Goal: Task Accomplishment & Management: Complete application form

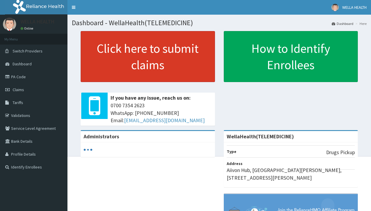
click at [148, 57] on link "Click here to submit claims" at bounding box center [148, 56] width 134 height 51
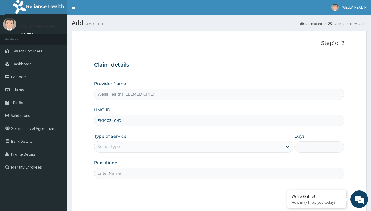
type input "EKI/10340/D"
type input "WellaHealth"
click at [109, 147] on div "Select type" at bounding box center [108, 147] width 23 height 6
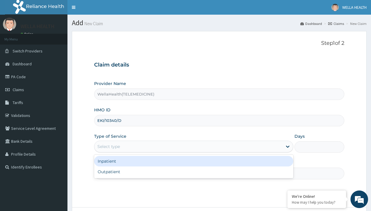
click at [194, 172] on div "Outpatient" at bounding box center [193, 172] width 199 height 11
type input "1"
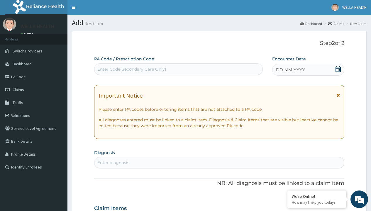
scroll to position [49, 0]
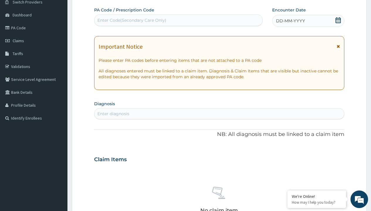
click at [290, 21] on span "DD-MM-YYYY" at bounding box center [290, 21] width 29 height 6
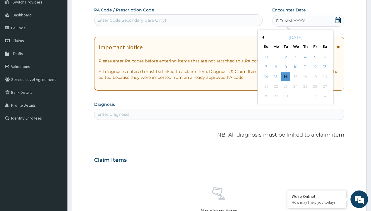
click at [262, 37] on button "Previous Month" at bounding box center [262, 37] width 3 height 3
click at [266, 87] on div "17" at bounding box center [266, 86] width 9 height 9
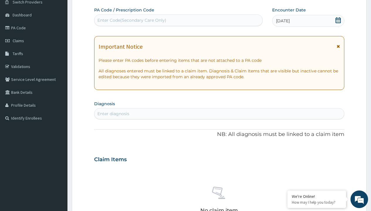
click at [131, 20] on div "Enter Code(Secondary Care Only)" at bounding box center [131, 20] width 69 height 6
type input "PR/3384BAFD"
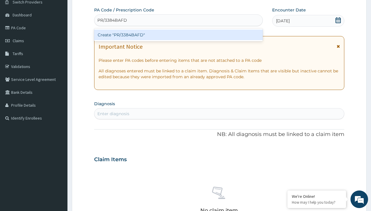
scroll to position [0, 0]
click at [178, 35] on div "Create "PR/3384BAFD"" at bounding box center [178, 35] width 168 height 11
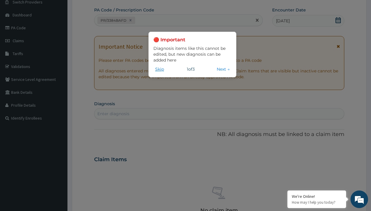
click at [160, 69] on button "Skip" at bounding box center [159, 69] width 12 height 6
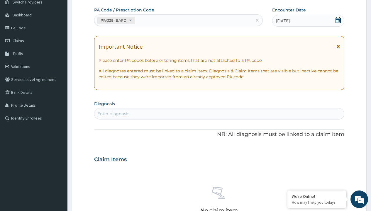
click at [113, 114] on div "Enter diagnosis" at bounding box center [113, 114] width 32 height 6
type input "prescription collected"
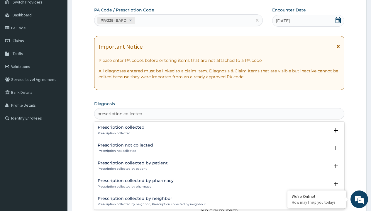
click at [120, 133] on p "Prescription collected" at bounding box center [121, 133] width 47 height 4
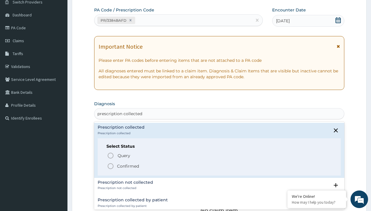
click at [128, 166] on p "Confirmed" at bounding box center [128, 166] width 22 height 6
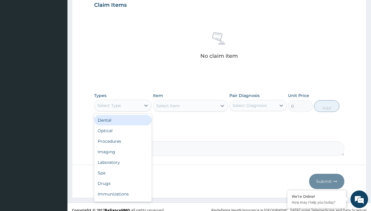
type input "procedures"
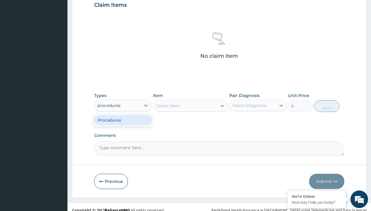
scroll to position [0, 0]
click at [123, 120] on div "Procedures" at bounding box center [122, 120] width 57 height 11
click at [168, 106] on div "Select Item" at bounding box center [167, 106] width 23 height 6
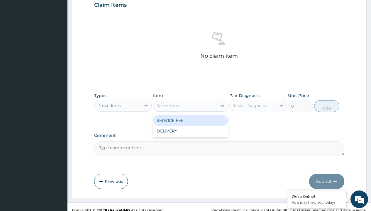
type input "service fee"
click at [190, 120] on div "SERVICE FEE" at bounding box center [190, 120] width 75 height 11
type input "100"
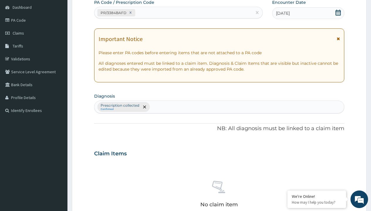
type input "prescription collected"
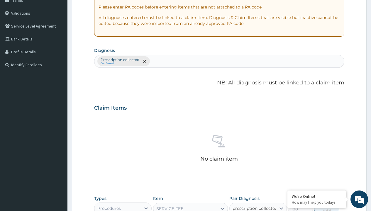
checkbox input "true"
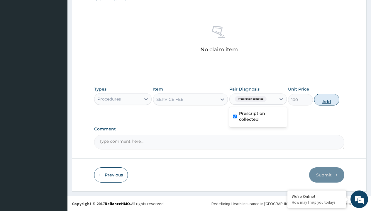
click at [327, 99] on button "Add" at bounding box center [326, 100] width 25 height 12
type input "0"
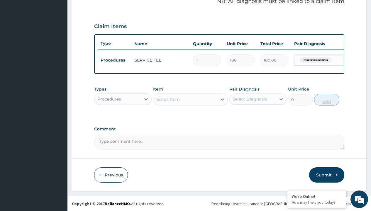
scroll to position [188, 0]
click at [109, 99] on div "Procedures" at bounding box center [108, 99] width 23 height 6
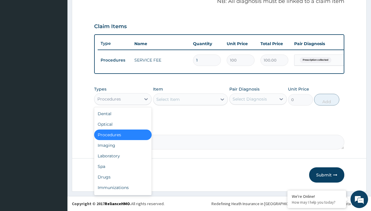
type input "drugs"
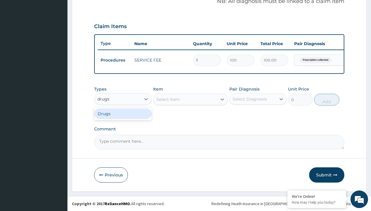
click at [123, 114] on div "Drugs" at bounding box center [122, 114] width 57 height 11
click at [168, 99] on div "Select Item" at bounding box center [190, 100] width 75 height 12
type input "amoxicillin suspension branded"
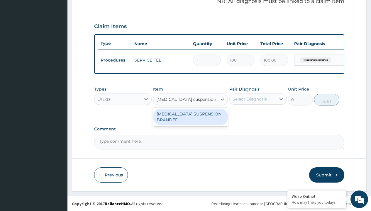
click at [190, 117] on div "[MEDICAL_DATA] SUSPENSION BRANDED" at bounding box center [190, 117] width 75 height 16
type input "5890"
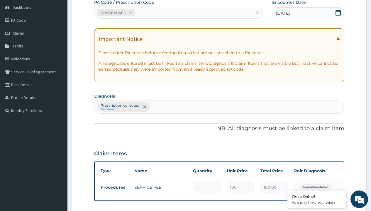
type input "prescription collected"
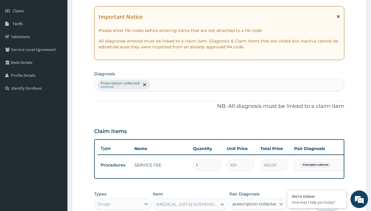
checkbox input "true"
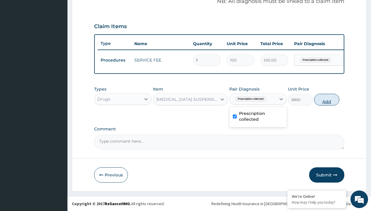
click at [327, 99] on button "Add" at bounding box center [326, 100] width 25 height 12
type input "0"
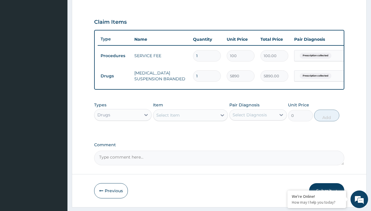
click at [114, 76] on td "Drugs" at bounding box center [115, 76] width 34 height 11
type input "drugs"
click at [123, 134] on div "Drugs" at bounding box center [122, 129] width 57 height 11
click at [168, 118] on div "Select Item" at bounding box center [167, 115] width 23 height 6
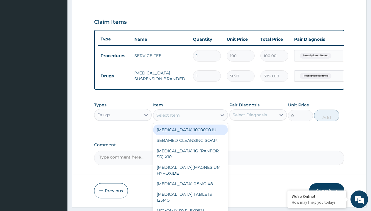
type input "paracetamol syrup avipol/bott"
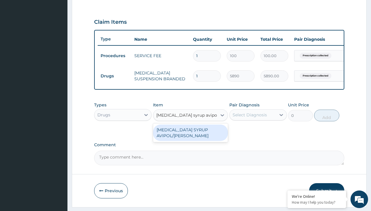
click at [190, 137] on div "[MEDICAL_DATA] SYRUP AVIPOL/[PERSON_NAME]" at bounding box center [190, 133] width 75 height 16
type input "1500"
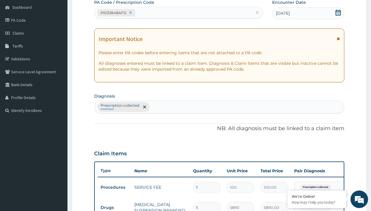
type input "prescription collected"
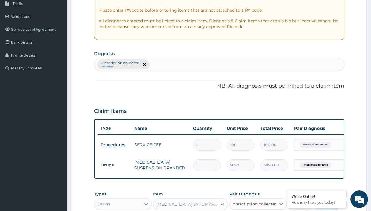
checkbox input "true"
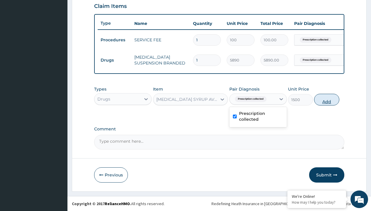
click at [327, 99] on button "Add" at bounding box center [326, 100] width 25 height 12
type input "0"
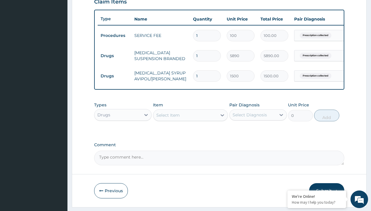
click at [114, 56] on td "Drugs" at bounding box center [115, 55] width 34 height 11
type input "drugs"
click at [123, 134] on div "Drugs" at bounding box center [122, 129] width 57 height 11
click at [168, 118] on div "Select Item" at bounding box center [167, 115] width 23 height 6
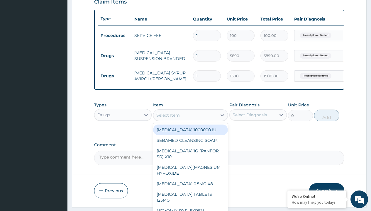
type input "tuxil-d/tuxil-n syrup/bott"
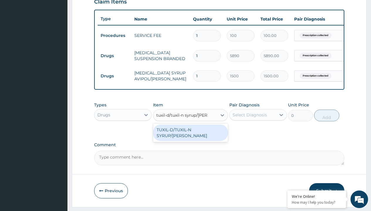
click at [190, 134] on div "TUXIL-D/TUXIL-N SYRUP/[PERSON_NAME]" at bounding box center [190, 133] width 75 height 16
type input "1425"
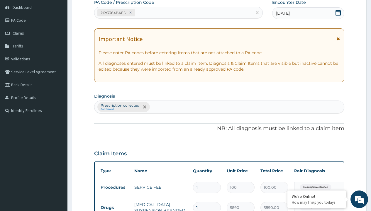
scroll to position [119, 0]
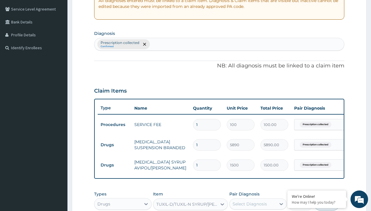
type input "prescription collected"
checkbox input "true"
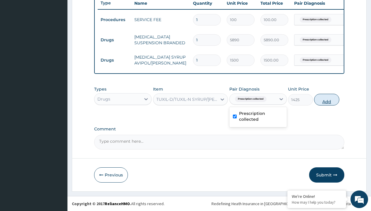
click at [327, 99] on button "Add" at bounding box center [326, 100] width 25 height 12
type input "0"
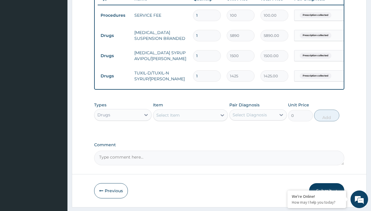
click at [114, 35] on td "Drugs" at bounding box center [115, 35] width 34 height 11
type input "drugs"
click at [123, 134] on div "Drugs" at bounding box center [122, 129] width 57 height 11
click at [168, 118] on div "Select Item" at bounding box center [167, 115] width 23 height 6
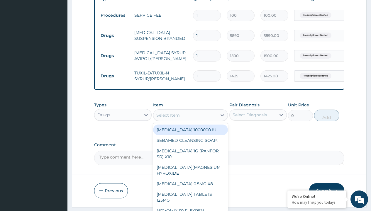
type input "cetirizine syrup"
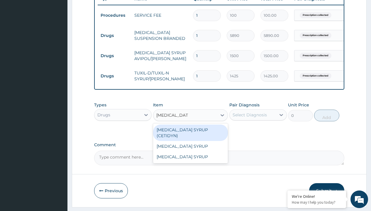
click at [190, 134] on div "[MEDICAL_DATA] SYRUP (CETIDYN)" at bounding box center [190, 133] width 75 height 16
type input "2200"
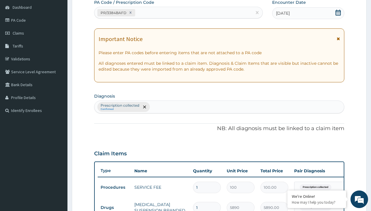
type input "prescription collected"
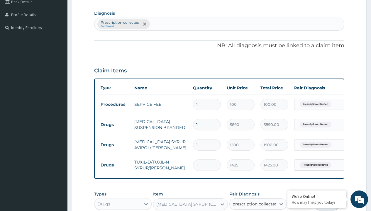
checkbox input "true"
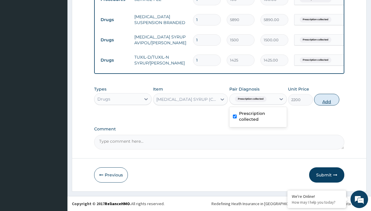
click at [327, 99] on button "Add" at bounding box center [326, 100] width 25 height 12
type input "0"
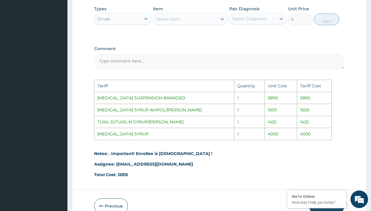
scroll to position [345, 0]
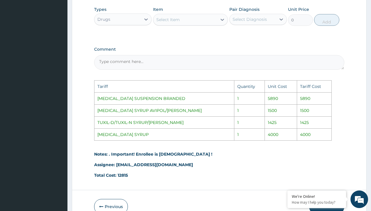
click at [206, 24] on div "Select Item" at bounding box center [185, 19] width 64 height 9
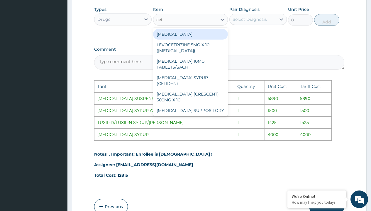
type input "ceti"
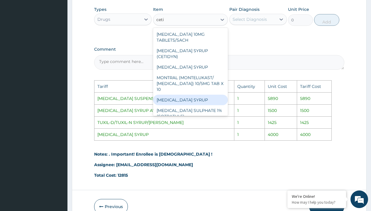
click at [204, 98] on div "[MEDICAL_DATA] SYRUP" at bounding box center [190, 100] width 75 height 11
type input "4000"
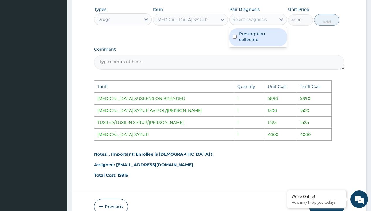
click at [253, 22] on div "Select Diagnosis" at bounding box center [250, 19] width 34 height 6
click at [261, 43] on label "Prescription collected" at bounding box center [261, 37] width 44 height 12
checkbox input "true"
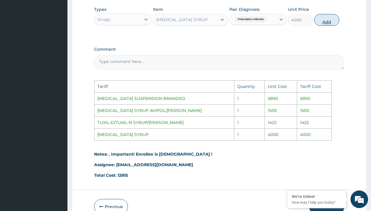
click at [321, 26] on button "Add" at bounding box center [326, 20] width 25 height 12
type input "0"
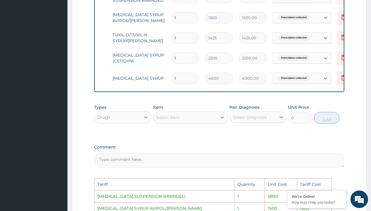
scroll to position [0, 44]
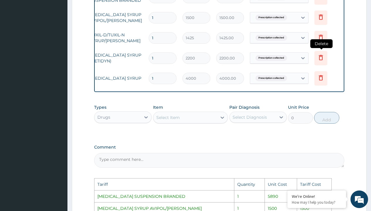
click at [321, 60] on icon at bounding box center [320, 57] width 7 height 7
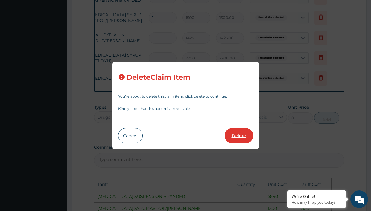
click at [235, 132] on button "Delete" at bounding box center [239, 135] width 28 height 15
type input "4000"
type input "4000.00"
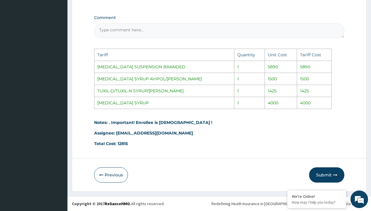
scroll to position [381, 0]
drag, startPoint x: 327, startPoint y: 171, endPoint x: 292, endPoint y: 191, distance: 40.9
click at [321, 173] on button "Submit" at bounding box center [326, 174] width 35 height 15
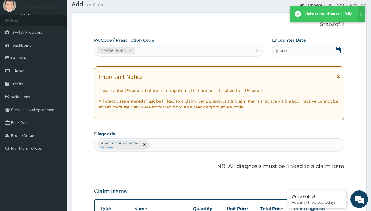
scroll to position [269, 0]
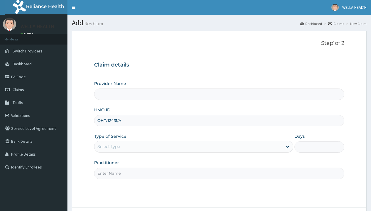
type input "OHT/12431/A"
type input "WellaHealth"
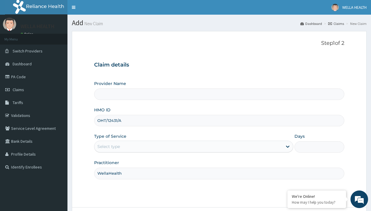
type input "WellaHealth(TELEMEDICINE)"
type input "WellaHealth"
click at [109, 147] on div "Select type" at bounding box center [108, 147] width 23 height 6
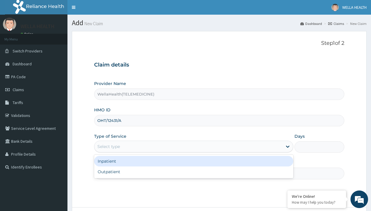
click at [194, 172] on div "Outpatient" at bounding box center [193, 172] width 199 height 11
type input "1"
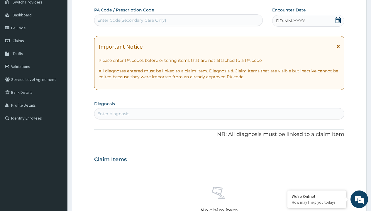
click at [290, 21] on span "DD-MM-YYYY" at bounding box center [290, 21] width 29 height 6
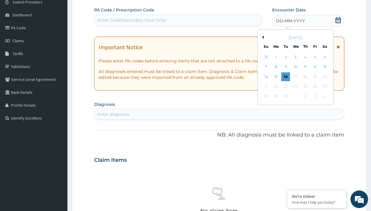
click at [262, 37] on button "Previous Month" at bounding box center [262, 37] width 3 height 3
click at [266, 87] on div "17" at bounding box center [266, 86] width 9 height 9
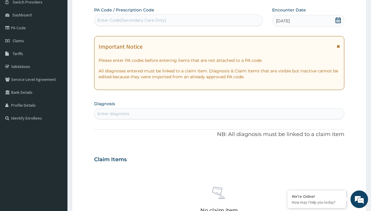
click at [131, 20] on div "Enter Code(Secondary Care Only)" at bounding box center [131, 20] width 69 height 6
type input "PR/7C374DC2"
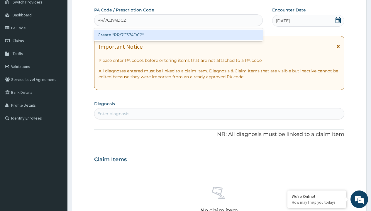
scroll to position [0, 0]
click at [178, 35] on div "Create "PR/7C374DC2"" at bounding box center [178, 35] width 168 height 11
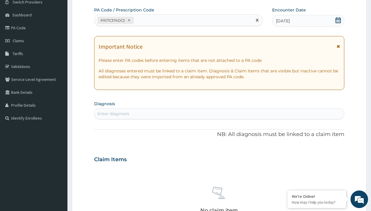
click at [113, 114] on div "Enter diagnosis" at bounding box center [113, 114] width 32 height 6
type input "prescription collected"
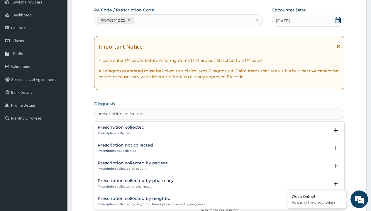
click at [120, 133] on p "Prescription collected" at bounding box center [121, 133] width 47 height 4
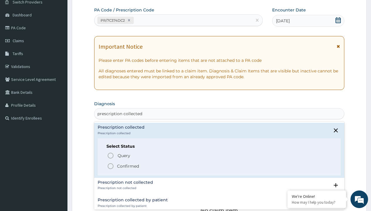
click at [128, 166] on p "Confirmed" at bounding box center [128, 166] width 22 height 6
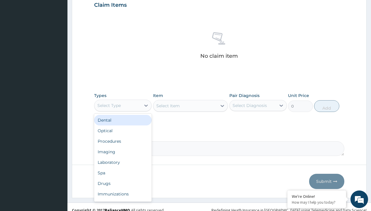
type input "procedures"
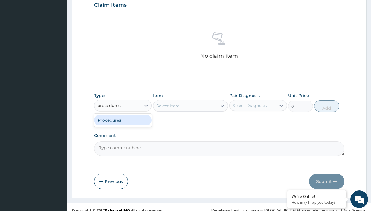
scroll to position [0, 0]
click at [123, 120] on div "Procedures" at bounding box center [122, 120] width 57 height 11
click at [168, 106] on div "Select Item" at bounding box center [167, 106] width 23 height 6
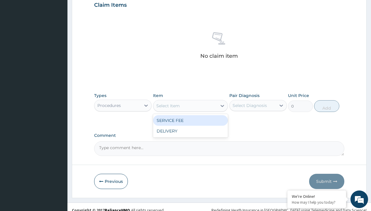
type input "service fee"
click at [190, 120] on div "SERVICE FEE" at bounding box center [190, 120] width 75 height 11
type input "100"
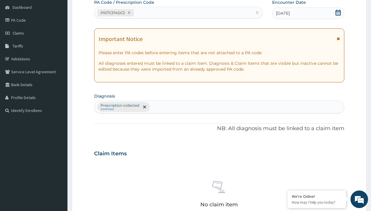
type input "prescription collected"
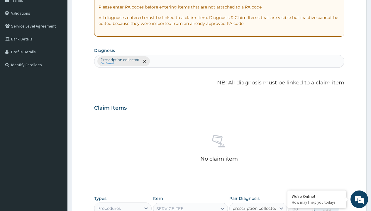
checkbox input "true"
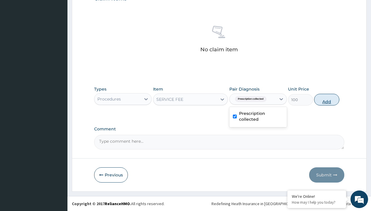
click at [327, 99] on button "Add" at bounding box center [326, 100] width 25 height 12
type input "0"
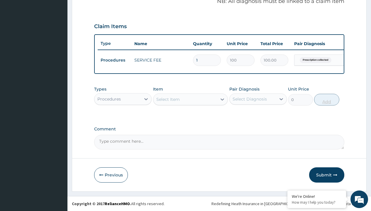
scroll to position [188, 0]
click at [109, 99] on div "Procedures" at bounding box center [108, 99] width 23 height 6
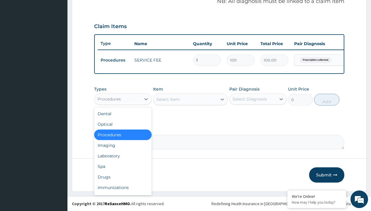
type input "drugs"
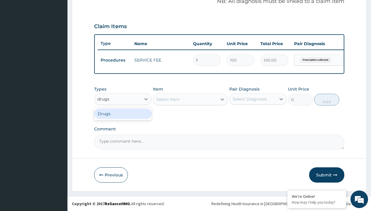
click at [123, 114] on div "Drugs" at bounding box center [122, 114] width 57 height 11
click at [168, 99] on div "Select Item" at bounding box center [190, 100] width 75 height 12
type input "[MEDICAL_DATA] 500mg by 10 ciprogem/pack"
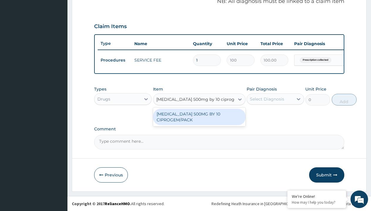
click at [199, 117] on div "[MEDICAL_DATA] 500MG BY 10 CIPROGEM/PACK" at bounding box center [199, 117] width 92 height 16
type input "440"
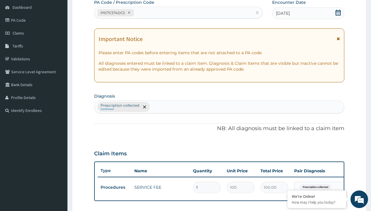
type input "prescription collected"
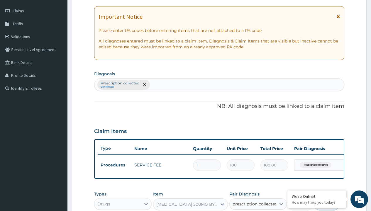
checkbox input "true"
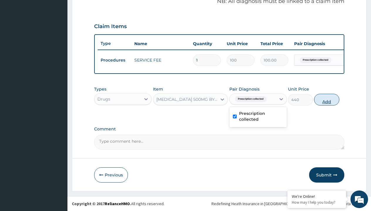
click at [327, 99] on button "Add" at bounding box center [326, 100] width 25 height 12
type input "0"
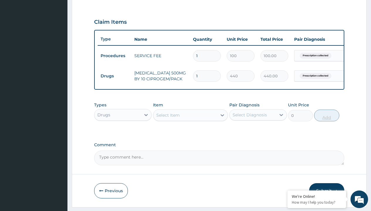
type input "10"
type input "4400.00"
type input "10"
click at [114, 76] on td "Drugs" at bounding box center [115, 76] width 34 height 11
type input "drugs"
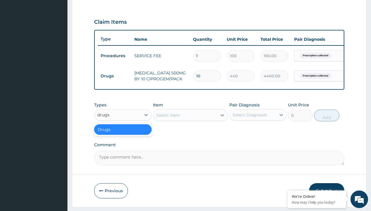
scroll to position [0, 0]
click at [123, 134] on div "Drugs" at bounding box center [122, 129] width 57 height 11
click at [168, 118] on div "Select Item" at bounding box center [167, 115] width 23 height 6
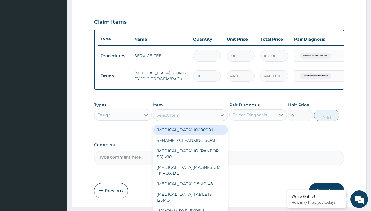
type input "arthermeter + [MEDICAL_DATA] tab (lokmal)"
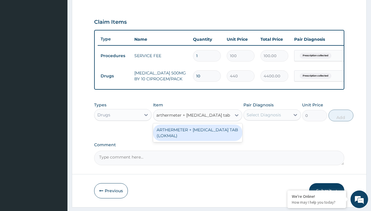
click at [197, 137] on div "ARTHERMETER + [MEDICAL_DATA] TAB (LOKMAL)" at bounding box center [197, 133] width 89 height 16
type input "300"
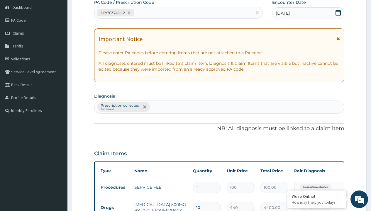
type input "prescription collected"
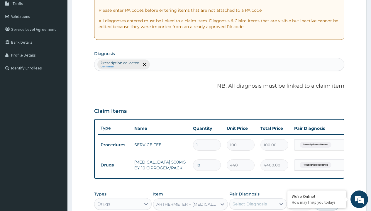
scroll to position [0, 0]
checkbox input "true"
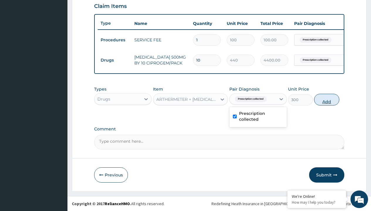
click at [327, 99] on button "Add" at bounding box center [326, 100] width 25 height 12
type input "0"
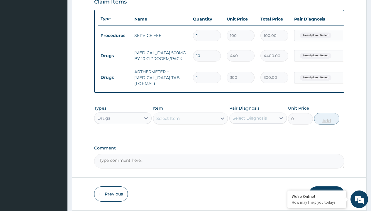
type input "6"
type input "1800.00"
type input "6"
click at [114, 56] on td "Drugs" at bounding box center [115, 55] width 34 height 11
type input "drugs"
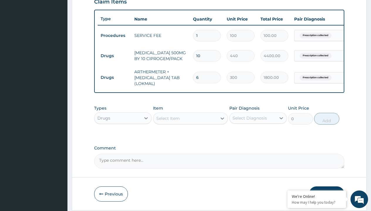
scroll to position [0, 0]
click at [123, 137] on div "Drugs" at bounding box center [122, 133] width 57 height 11
click at [168, 121] on div "Select Item" at bounding box center [167, 119] width 23 height 6
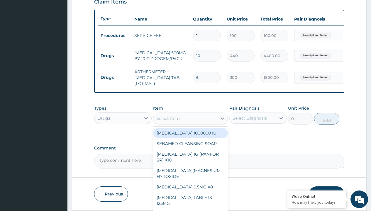
type input "[MEDICAL_DATA] caps 2mg/sach"
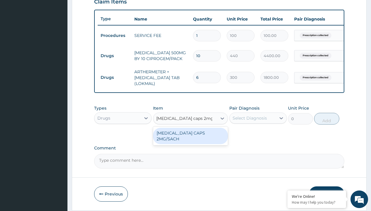
click at [190, 137] on div "[MEDICAL_DATA] CAPS 2MG/SACH" at bounding box center [190, 136] width 75 height 16
type input "420"
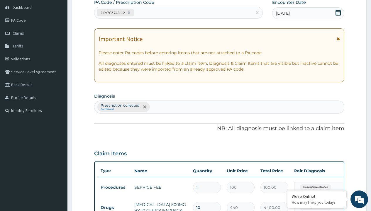
type input "prescription collected"
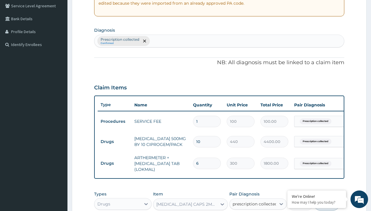
checkbox input "true"
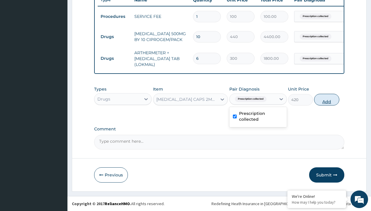
click at [327, 99] on button "Add" at bounding box center [326, 100] width 25 height 12
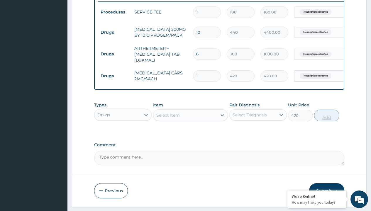
type input "0"
type input "10"
type input "4200.00"
type input "10"
click at [114, 32] on td "Drugs" at bounding box center [115, 32] width 34 height 11
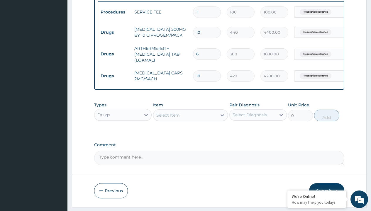
type input "drugs"
click at [123, 134] on div "Drugs" at bounding box center [122, 129] width 57 height 11
click at [168, 118] on div "Select Item" at bounding box center [167, 115] width 23 height 6
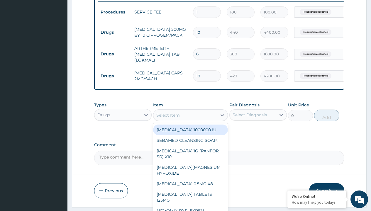
type input "ors/sachet"
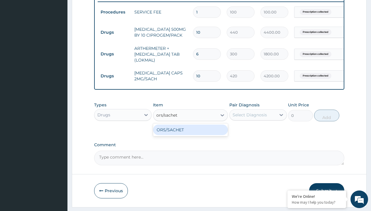
click at [190, 134] on div "ORS/SACHET" at bounding box center [190, 130] width 75 height 11
type input "600"
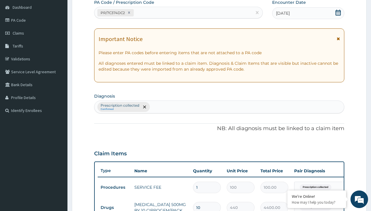
type input "prescription collected"
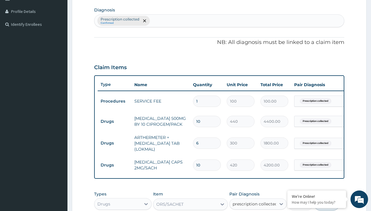
checkbox input "true"
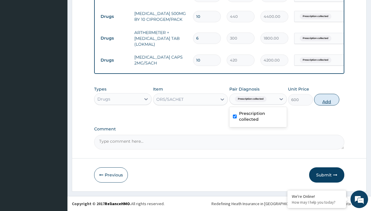
click at [327, 99] on button "Add" at bounding box center [326, 100] width 25 height 12
type input "0"
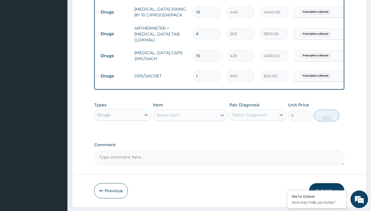
type input "2"
type input "1200.00"
type input "2"
click at [114, 12] on td "Drugs" at bounding box center [115, 12] width 34 height 11
type input "drugs"
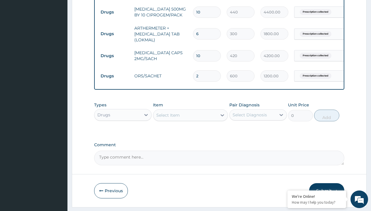
scroll to position [0, 0]
click at [123, 134] on div "Drugs" at bounding box center [122, 129] width 57 height 11
click at [168, 118] on div "Select Item" at bounding box center [167, 115] width 23 height 6
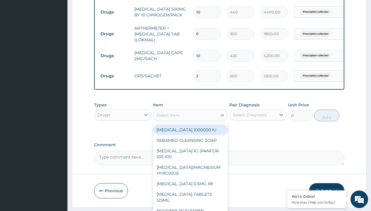
type input "emzor pcm tablet/sach"
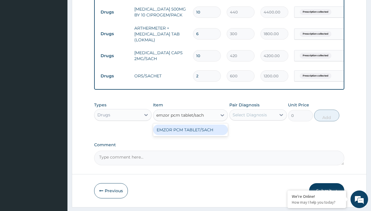
click at [190, 134] on div "EMZOR PCM TABLET/SACH" at bounding box center [190, 130] width 75 height 11
type input "25"
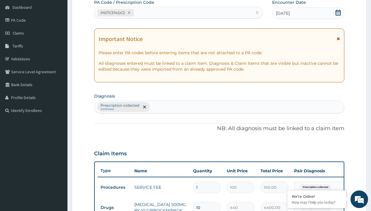
scroll to position [163, 0]
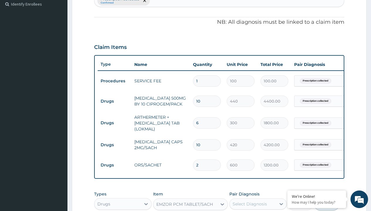
type input "prescription collected"
checkbox input "true"
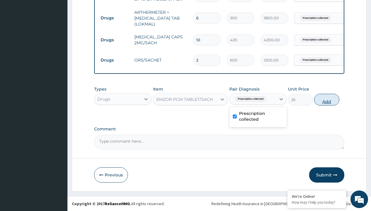
click at [327, 99] on button "Add" at bounding box center [326, 100] width 25 height 12
type input "0"
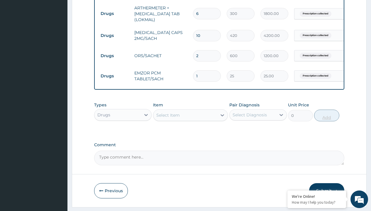
type input "24"
type input "600.00"
type input "24"
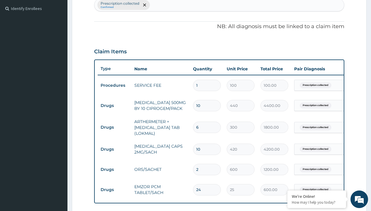
type input "drugs"
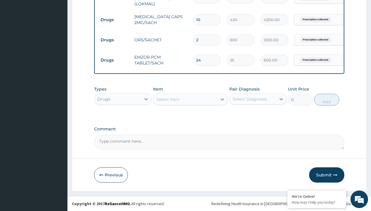
click at [168, 99] on div "Select Item" at bounding box center [167, 99] width 23 height 6
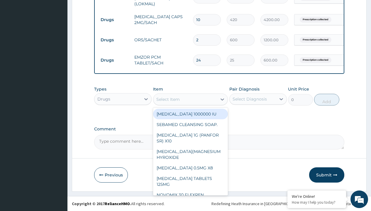
type input "zinc 20mg by 10"
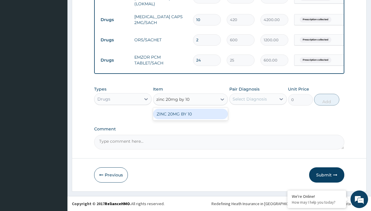
click at [190, 114] on div "ZINC 20MG BY 10" at bounding box center [190, 114] width 75 height 11
type input "15"
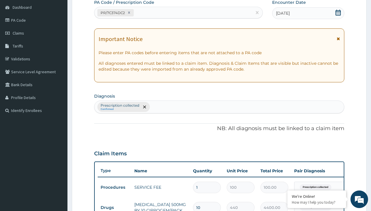
type input "prescription collected"
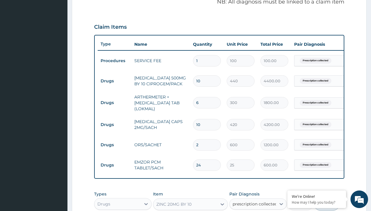
checkbox input "true"
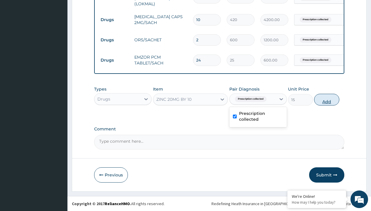
click at [327, 99] on button "Add" at bounding box center [326, 100] width 25 height 12
type input "0"
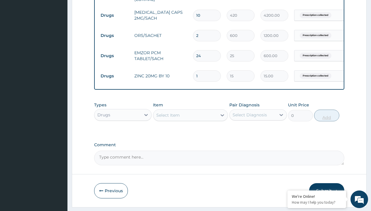
type input "10"
type input "150.00"
type input "10"
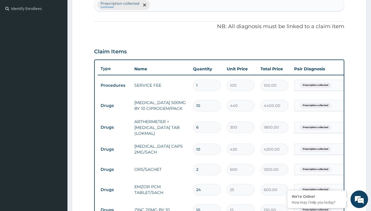
type input "drugs"
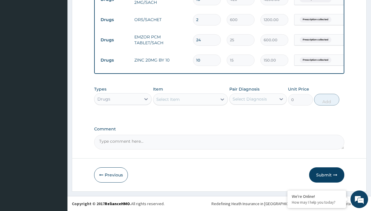
click at [168, 99] on div "Select Item" at bounding box center [167, 99] width 23 height 6
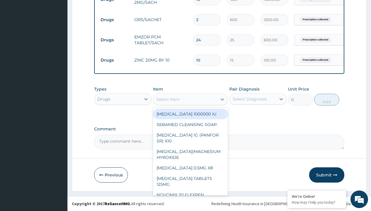
type input "tanzol suspension ([MEDICAL_DATA])/[PERSON_NAME]"
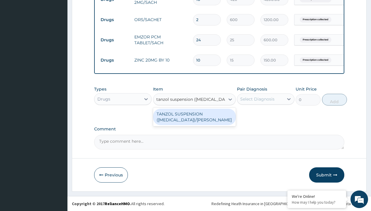
click at [194, 117] on div "TANZOL SUSPENSION ([MEDICAL_DATA])/[PERSON_NAME]" at bounding box center [194, 117] width 83 height 16
type input "617.5"
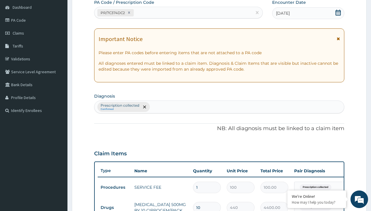
type input "prescription collected"
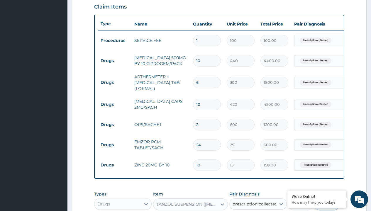
checkbox input "true"
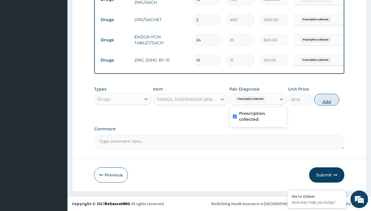
click at [327, 99] on button "Add" at bounding box center [326, 100] width 25 height 12
type input "0"
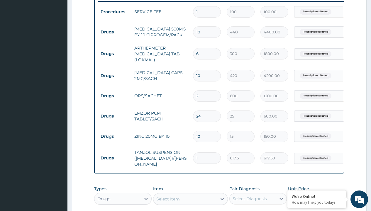
scroll to position [228, 0]
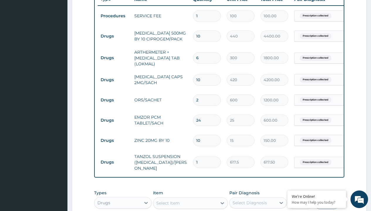
click at [201, 80] on input "10" at bounding box center [207, 79] width 28 height 11
type input "1"
type input "420.00"
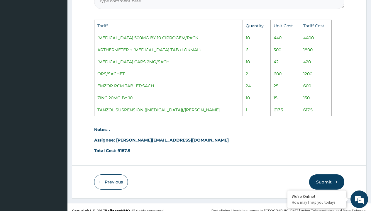
scroll to position [481, 0]
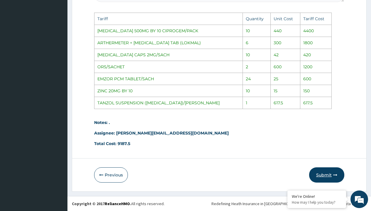
type input "1"
click at [324, 178] on button "Submit" at bounding box center [326, 174] width 35 height 15
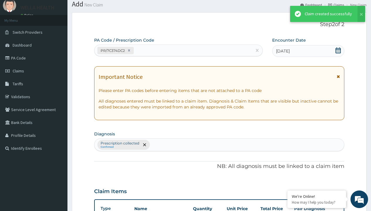
scroll to position [333, 0]
